Goal: Information Seeking & Learning: Find contact information

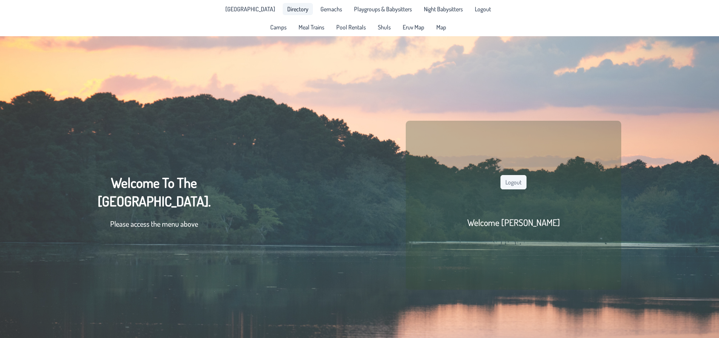
click at [295, 9] on span "Directory" at bounding box center [297, 9] width 21 height 6
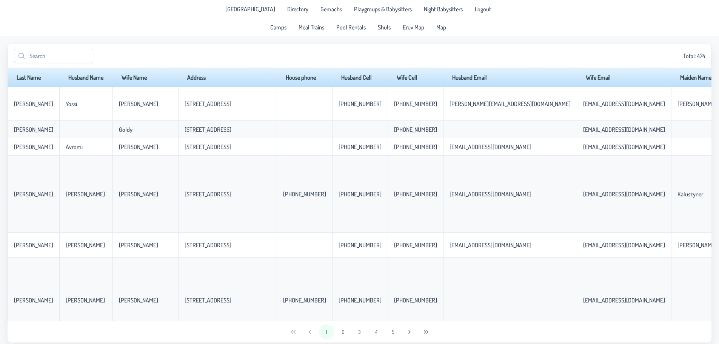
click at [39, 48] on div "Total: 474" at bounding box center [360, 56] width 704 height 24
drag, startPoint x: 46, startPoint y: 63, endPoint x: 680, endPoint y: 67, distance: 634.3
click at [55, 65] on div "Total: 474" at bounding box center [360, 56] width 704 height 24
click at [69, 59] on input "text" at bounding box center [53, 56] width 79 height 14
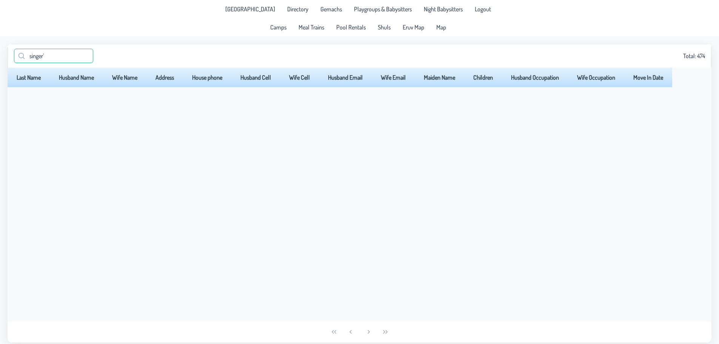
click at [78, 57] on input "singer'" at bounding box center [53, 56] width 79 height 14
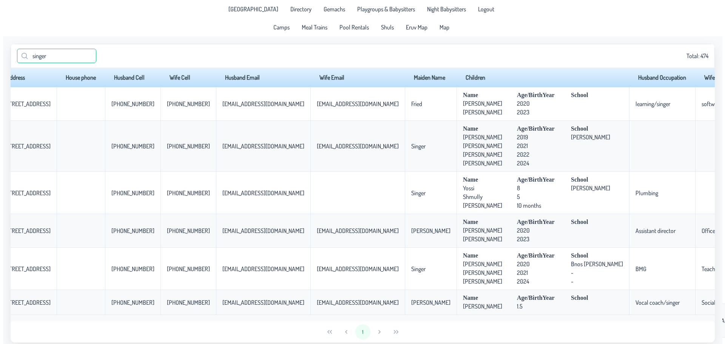
scroll to position [0, 200]
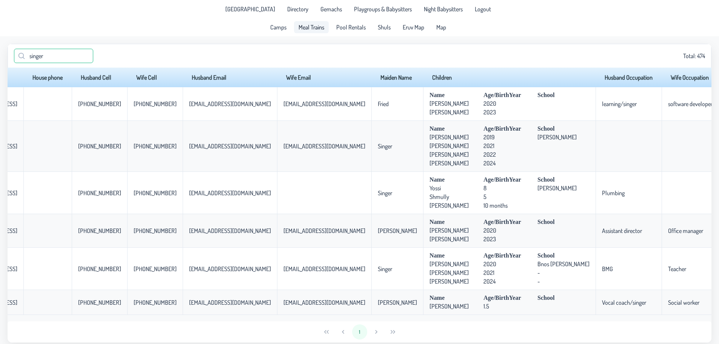
type input "singer"
click at [312, 24] on span "Meal Trains" at bounding box center [311, 27] width 26 height 6
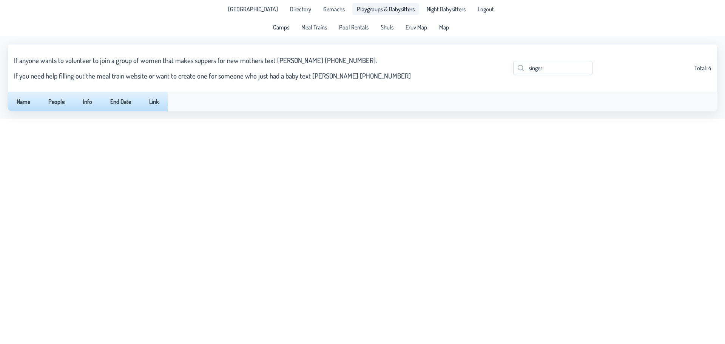
click at [367, 9] on span "Playgroups & Babysitters" at bounding box center [386, 9] width 58 height 6
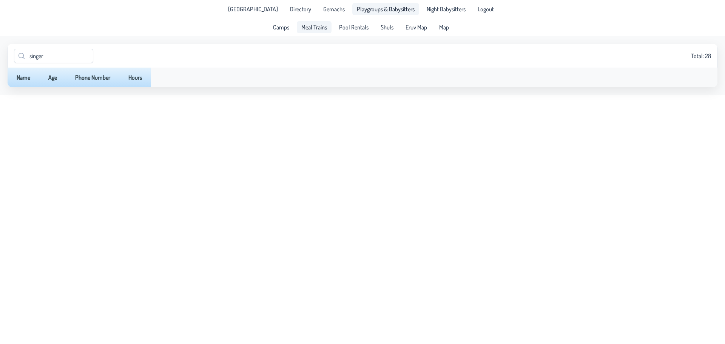
click at [327, 30] on span "Meal Trains" at bounding box center [314, 27] width 26 height 6
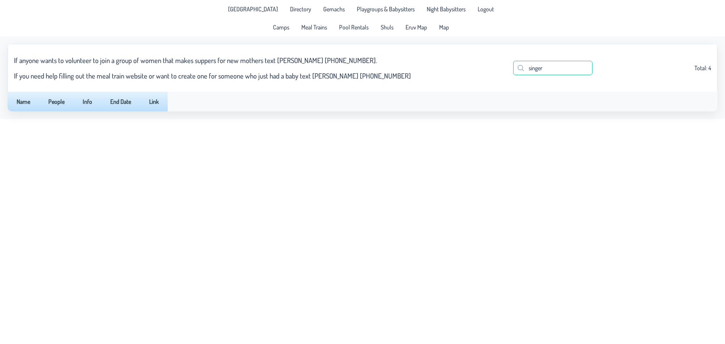
click at [552, 68] on input "singer" at bounding box center [552, 68] width 79 height 14
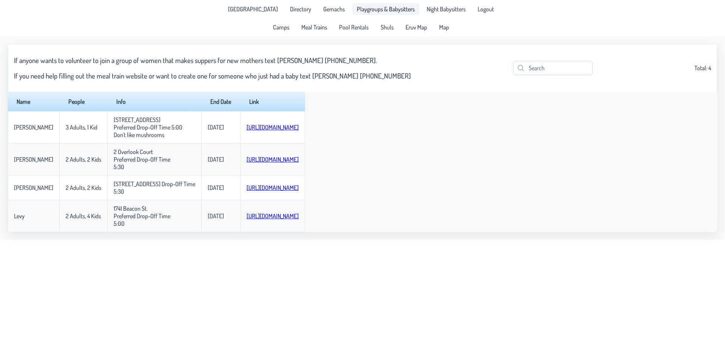
click at [375, 9] on span "Playgroups & Babysitters" at bounding box center [386, 9] width 58 height 6
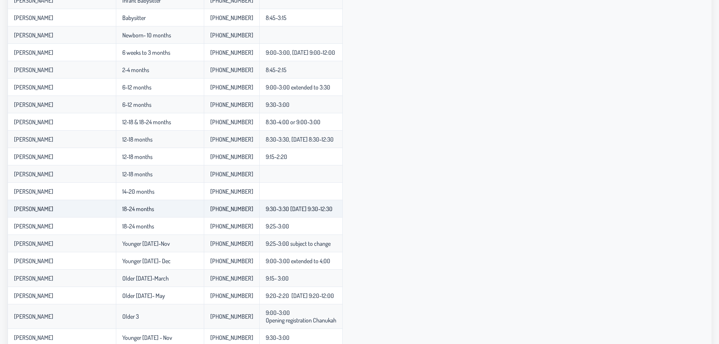
scroll to position [113, 0]
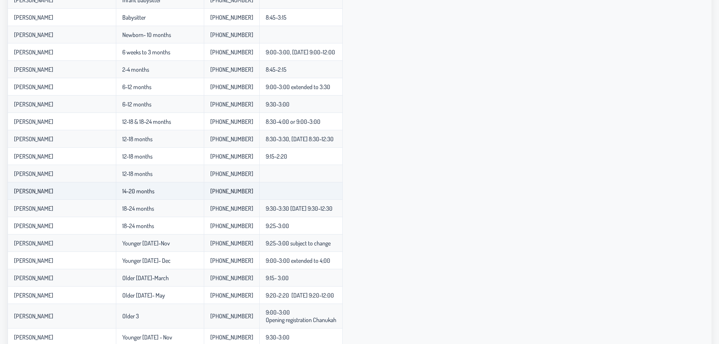
drag, startPoint x: 342, startPoint y: 242, endPoint x: 77, endPoint y: 194, distance: 268.8
click at [77, 194] on tbody "Faiga ( Doing it in someone's house in plp ) Newborns [PHONE_NUMBER] 8:45-4:00 …" at bounding box center [175, 220] width 335 height 493
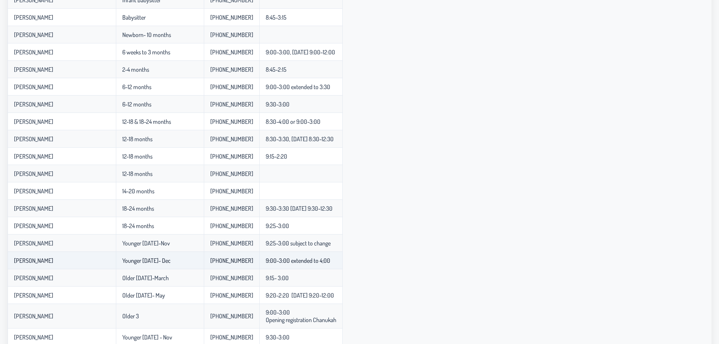
click at [245, 266] on td "[PHONE_NUMBER]" at bounding box center [231, 260] width 55 height 17
click at [189, 252] on td "Younger [DATE]- Dec" at bounding box center [160, 260] width 88 height 17
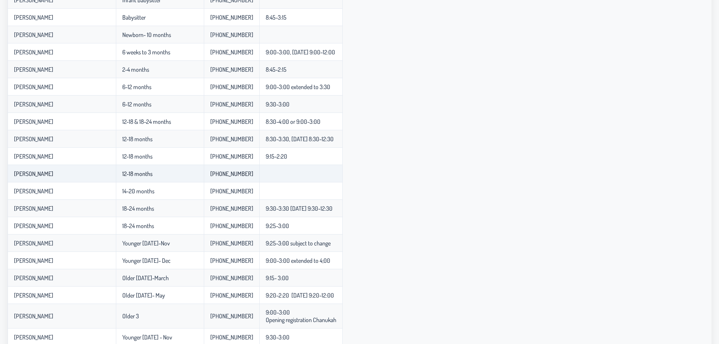
drag, startPoint x: 341, startPoint y: 240, endPoint x: 32, endPoint y: 178, distance: 315.3
click at [32, 178] on tbody "Faiga ( Doing it in someone's house in plp ) Newborns [PHONE_NUMBER] 8:45-4:00 …" at bounding box center [175, 220] width 335 height 493
drag, startPoint x: 454, startPoint y: 240, endPoint x: 414, endPoint y: 243, distance: 40.1
click at [455, 240] on div "Name Age Phone Number Hours Faiga ( Doing it in someone's house in plp ) Newbor…" at bounding box center [360, 210] width 704 height 513
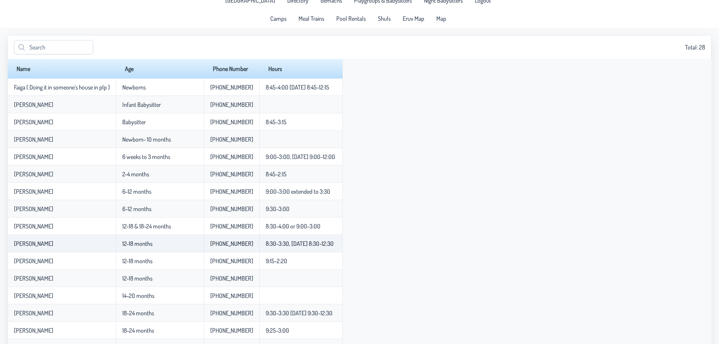
scroll to position [0, 0]
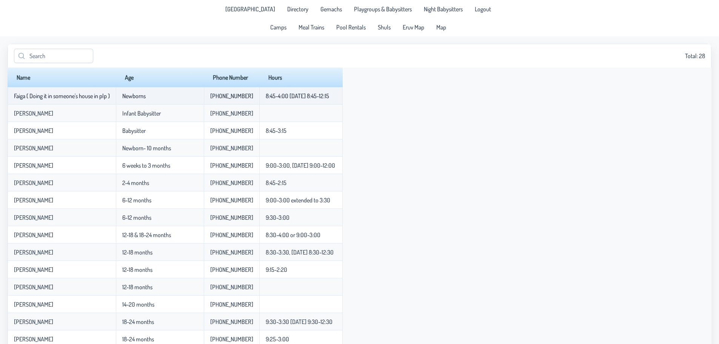
drag, startPoint x: 321, startPoint y: 268, endPoint x: 83, endPoint y: 90, distance: 297.1
click at [26, 88] on tbody "Faiga ( Doing it in someone's house in plp ) Newborns [PHONE_NUMBER] 8:45-4:00 …" at bounding box center [175, 333] width 335 height 493
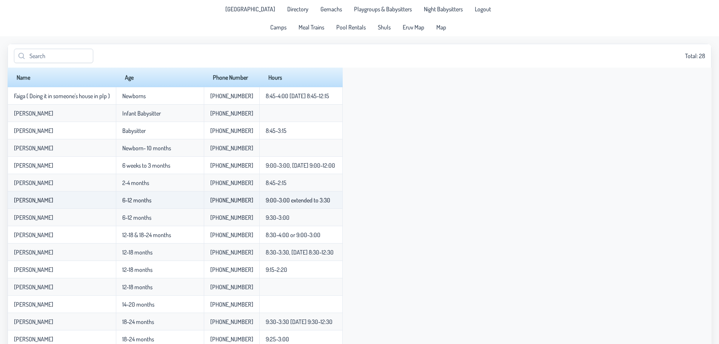
click at [214, 196] on td "[PHONE_NUMBER]" at bounding box center [231, 199] width 55 height 17
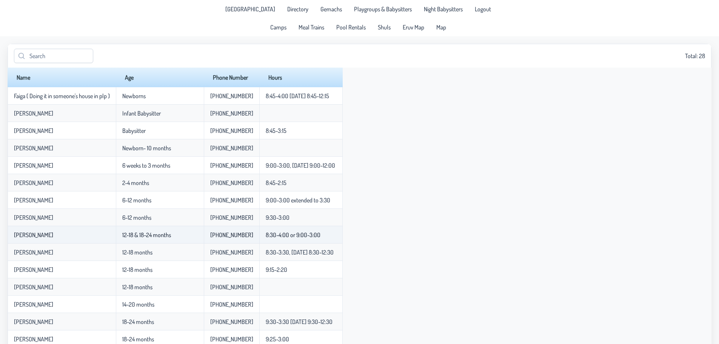
scroll to position [38, 0]
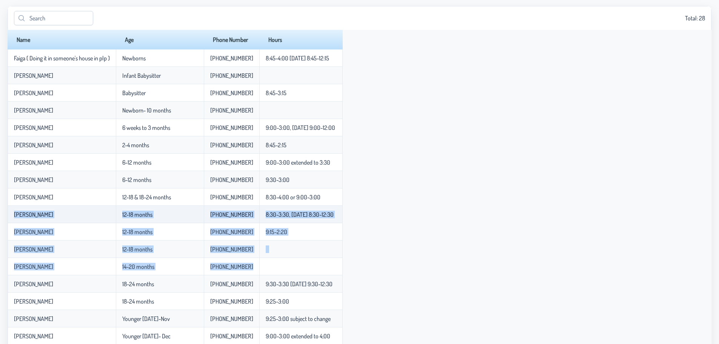
drag, startPoint x: 255, startPoint y: 268, endPoint x: 13, endPoint y: 209, distance: 248.9
click at [13, 209] on tbody "Faiga ( Doing it in someone's house in plp ) Newborns [PHONE_NUMBER] 8:45-4:00 …" at bounding box center [175, 295] width 335 height 493
click at [67, 245] on td "[PERSON_NAME]" at bounding box center [62, 248] width 108 height 17
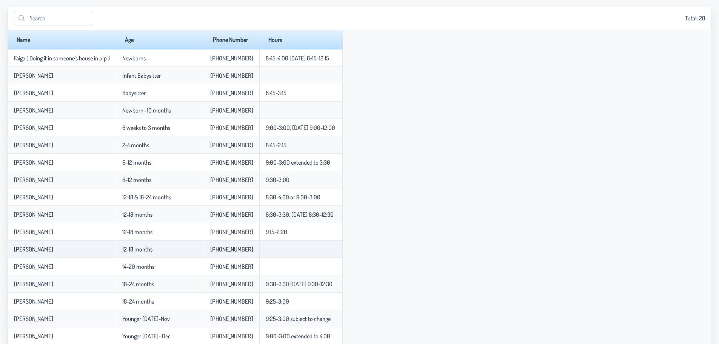
scroll to position [75, 0]
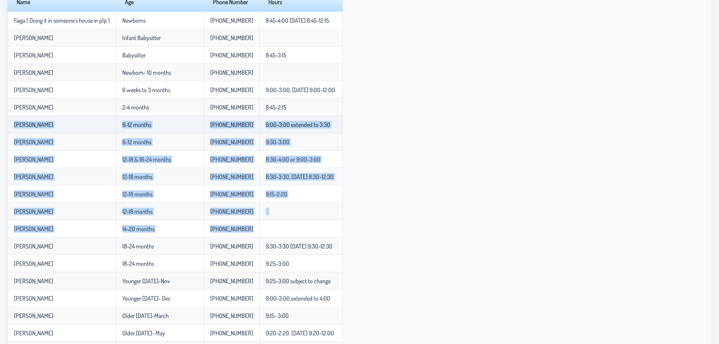
drag, startPoint x: 254, startPoint y: 229, endPoint x: 14, endPoint y: 118, distance: 264.2
click at [14, 118] on tbody "Faiga ( Doing it in someone's house in plp ) Newborns [PHONE_NUMBER] 8:45-4:00 …" at bounding box center [175, 258] width 335 height 493
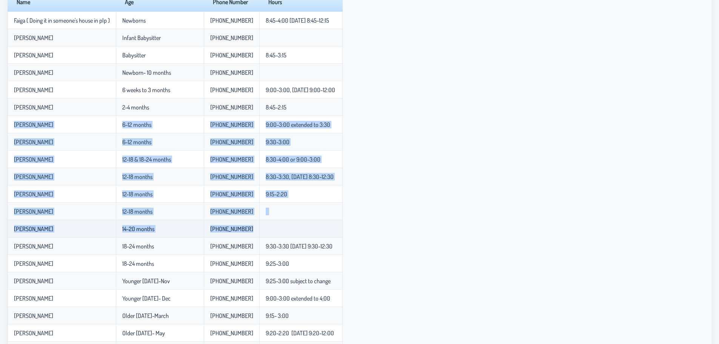
click at [77, 225] on td "[PERSON_NAME]" at bounding box center [62, 228] width 108 height 17
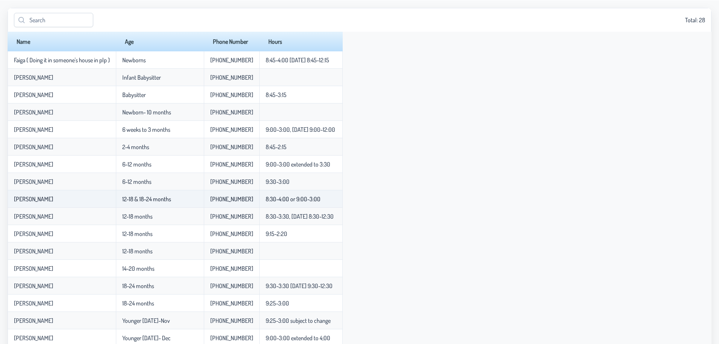
scroll to position [0, 0]
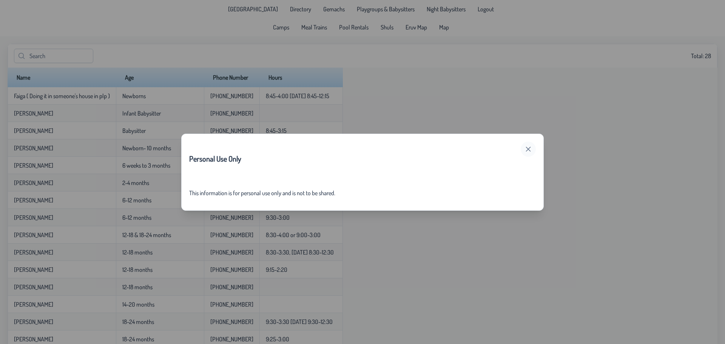
click at [535, 151] on button "button" at bounding box center [527, 149] width 15 height 15
click at [288, 6] on div "Personal Use Only This information is for personal use only and is not to be sh…" at bounding box center [362, 172] width 725 height 344
click at [290, 19] on div "Personal Use Only This information is for personal use only and is not to be sh…" at bounding box center [362, 172] width 725 height 344
click at [532, 149] on button "button" at bounding box center [527, 149] width 15 height 15
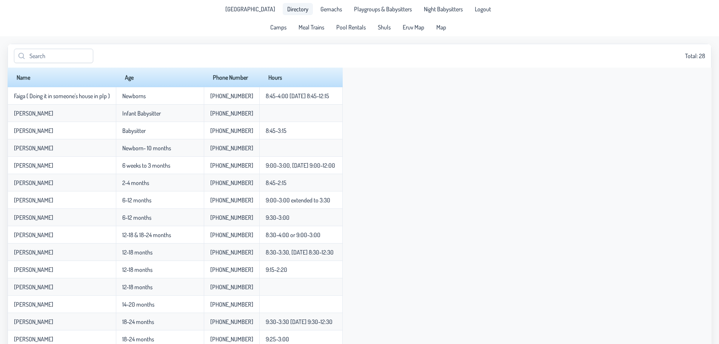
click at [287, 7] on span "Directory" at bounding box center [297, 9] width 21 height 6
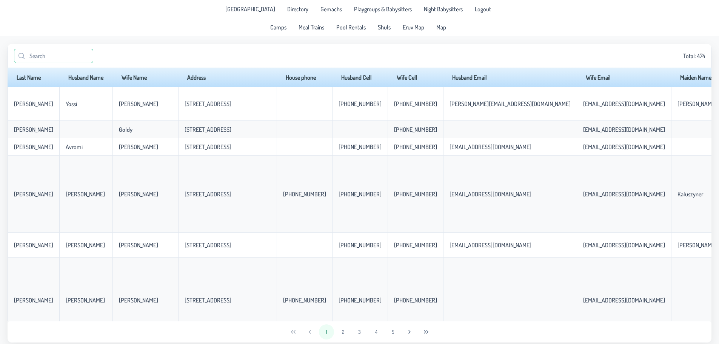
click at [48, 55] on input "text" at bounding box center [53, 56] width 79 height 14
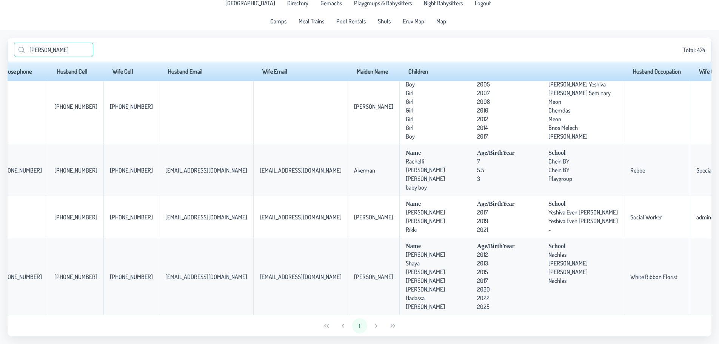
scroll to position [19, 270]
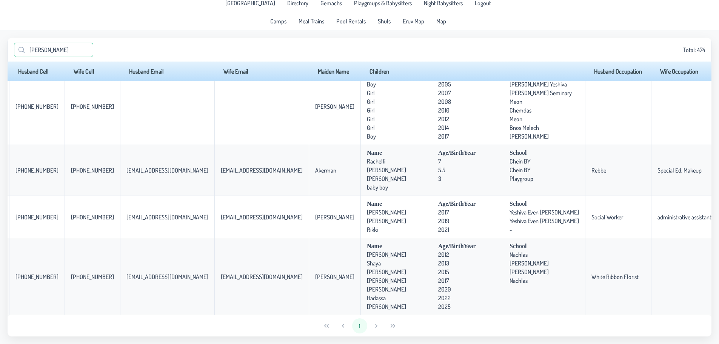
type input "[PERSON_NAME]"
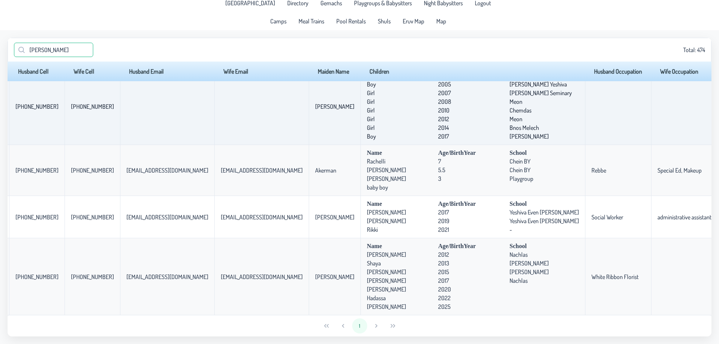
scroll to position [0, 270]
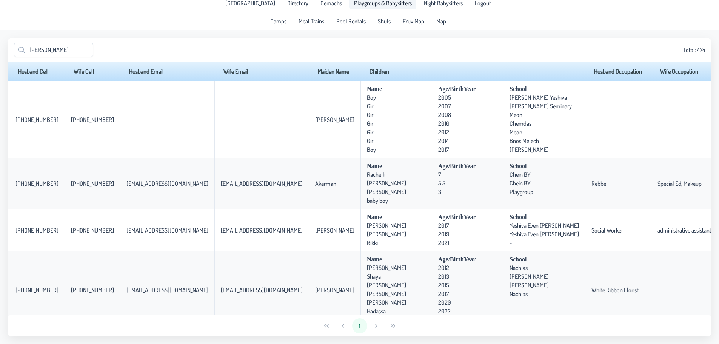
click at [376, 7] on link "Playgroups & Babysitters" at bounding box center [382, 3] width 67 height 12
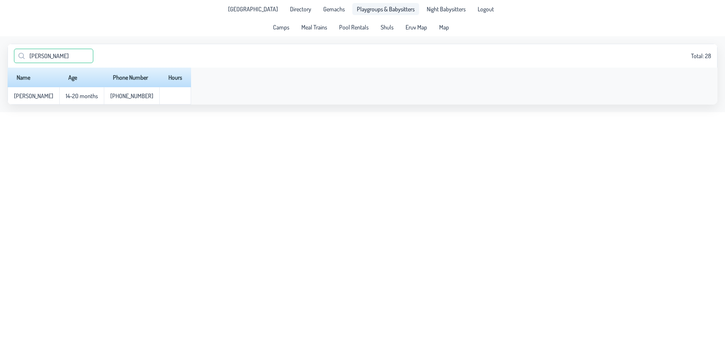
click at [85, 55] on input "[PERSON_NAME]" at bounding box center [53, 56] width 79 height 14
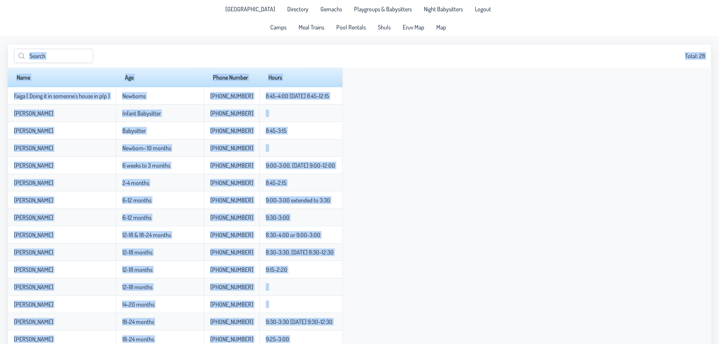
drag, startPoint x: 272, startPoint y: 325, endPoint x: 15, endPoint y: 35, distance: 387.6
click at [15, 35] on app-root "[GEOGRAPHIC_DATA] Directory Gemachs Playgroups & Babysitters Night Babysitters …" at bounding box center [359, 294] width 719 height 588
click at [138, 73] on th "Age" at bounding box center [160, 78] width 88 height 20
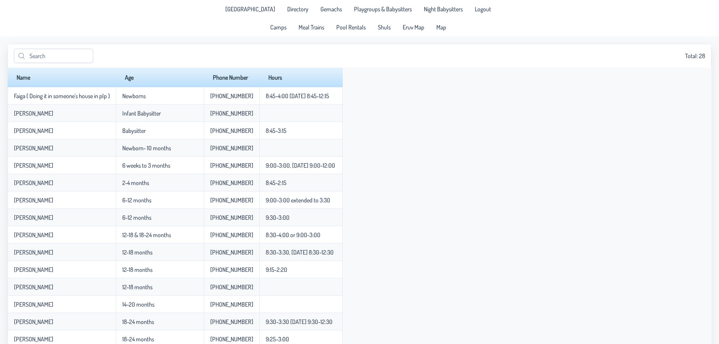
drag, startPoint x: 345, startPoint y: 100, endPoint x: 22, endPoint y: 22, distance: 332.6
click at [22, 22] on app-root "[GEOGRAPHIC_DATA] Directory Gemachs Playgroups & Babysitters Night Babysitters …" at bounding box center [359, 294] width 719 height 588
click at [22, 22] on div "[GEOGRAPHIC_DATA] Directory Gemachs Playgroups & Babysitters Night Babysitters …" at bounding box center [359, 18] width 719 height 36
